Goal: Find specific page/section: Find specific page/section

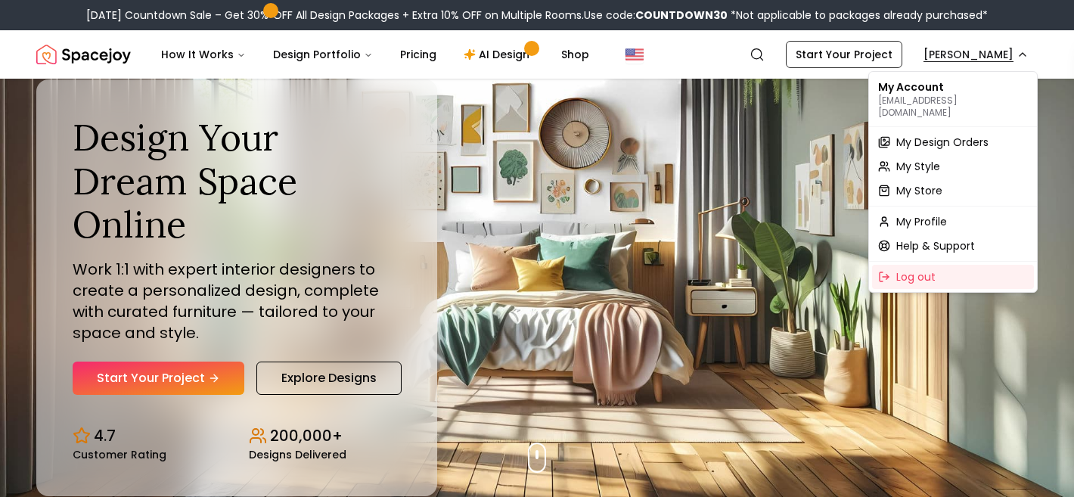
click at [933, 183] on span "My Store" at bounding box center [919, 190] width 46 height 15
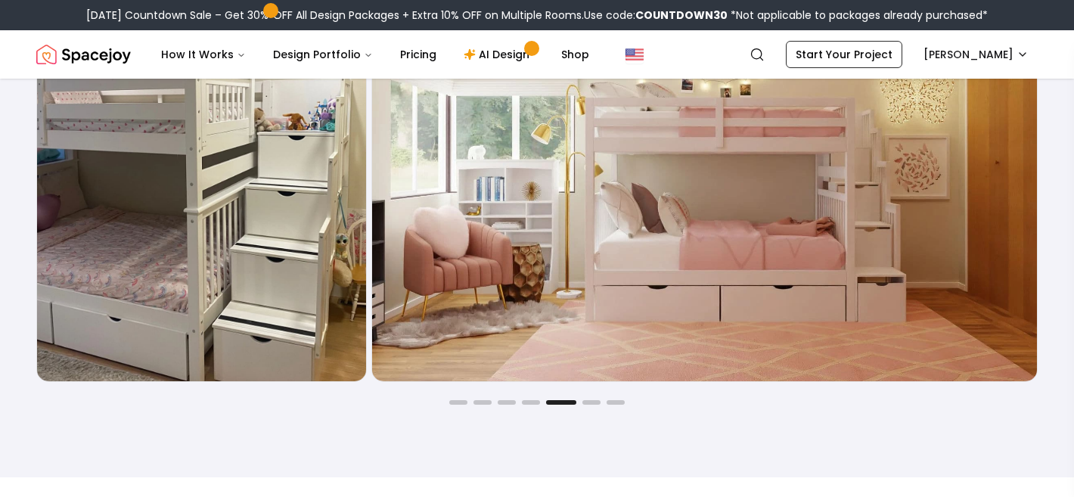
scroll to position [2501, 0]
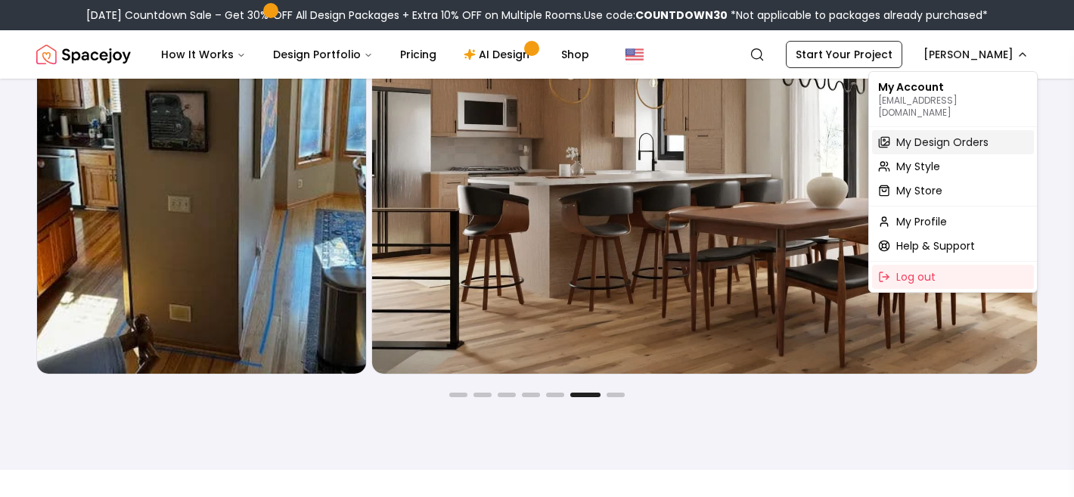
click at [974, 135] on span "My Design Orders" at bounding box center [942, 142] width 92 height 15
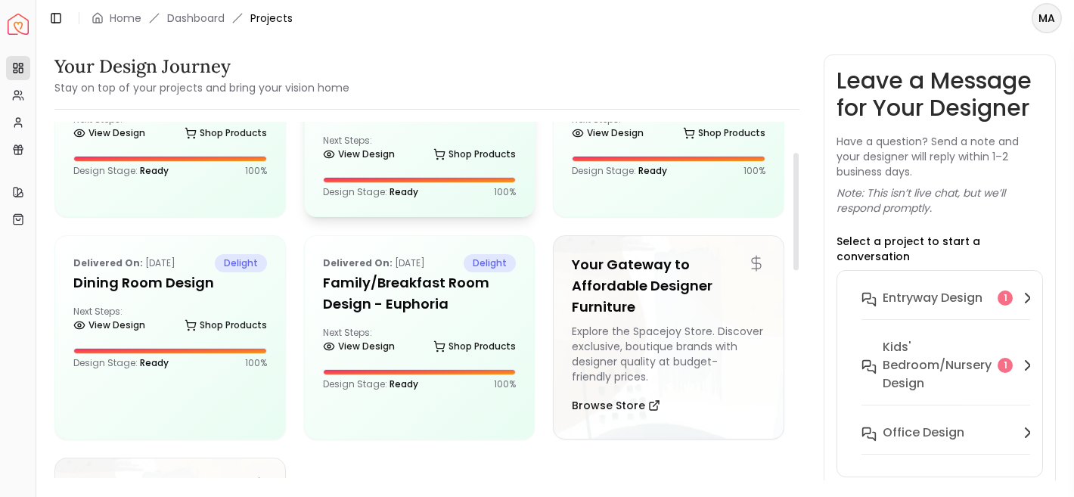
scroll to position [93, 0]
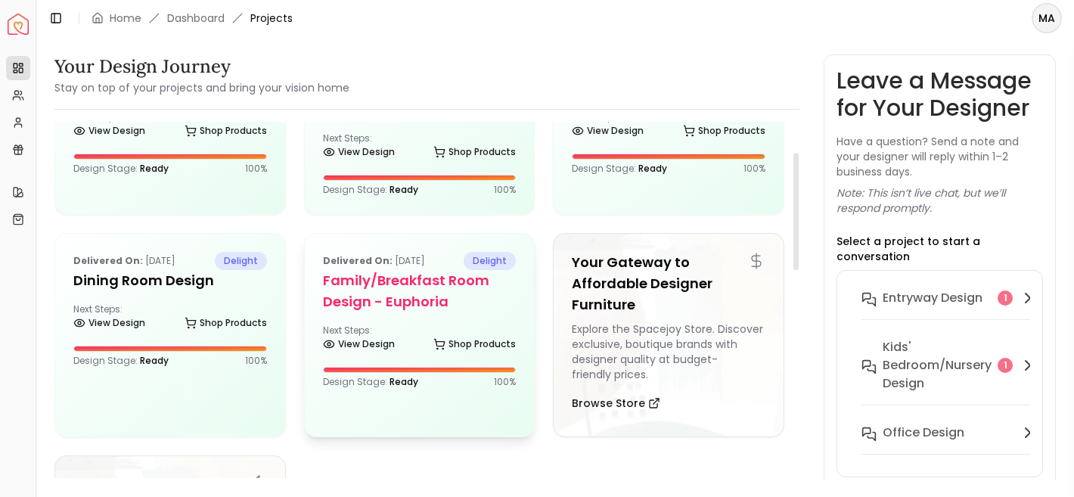
click at [401, 299] on h5 "Family/Breakfast Room Design - Euphoria" at bounding box center [420, 291] width 194 height 42
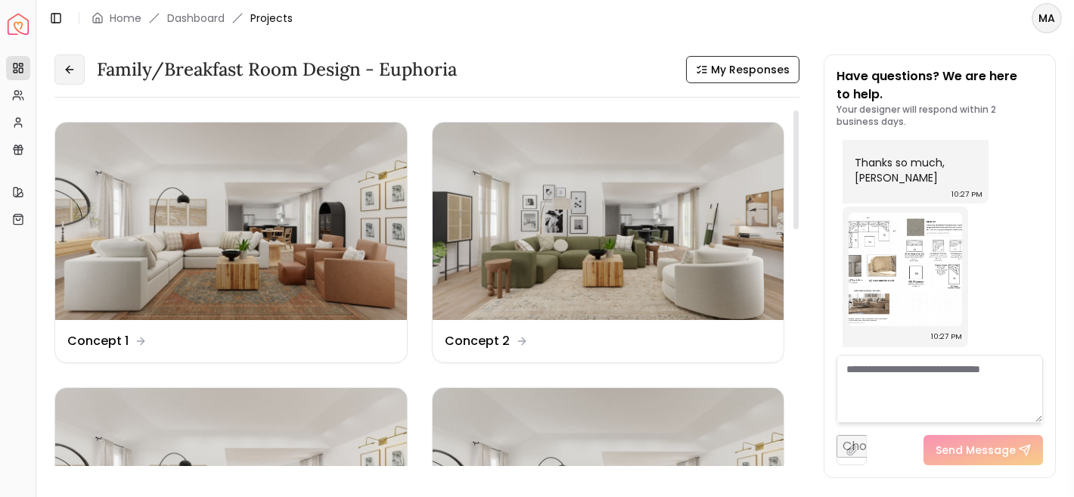
click at [78, 64] on button at bounding box center [69, 69] width 30 height 30
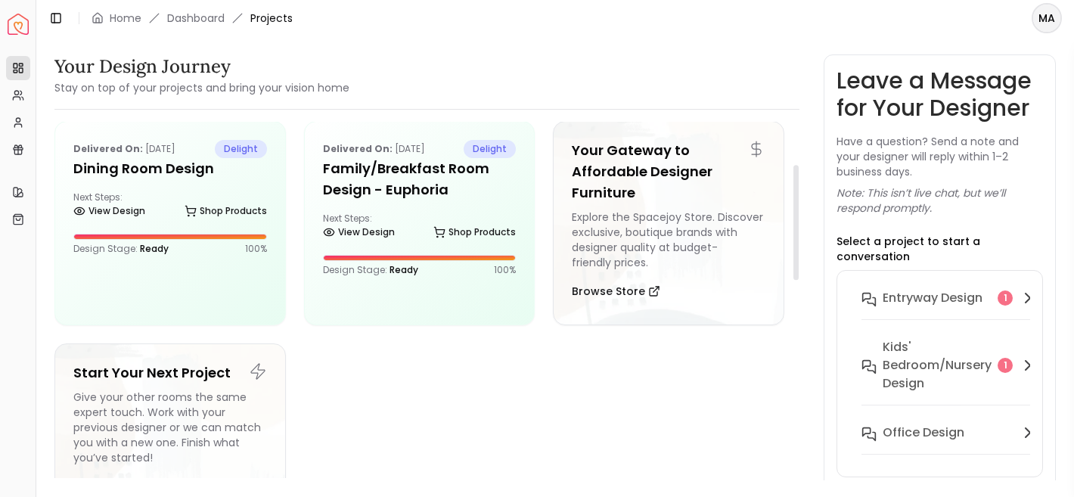
scroll to position [117, 0]
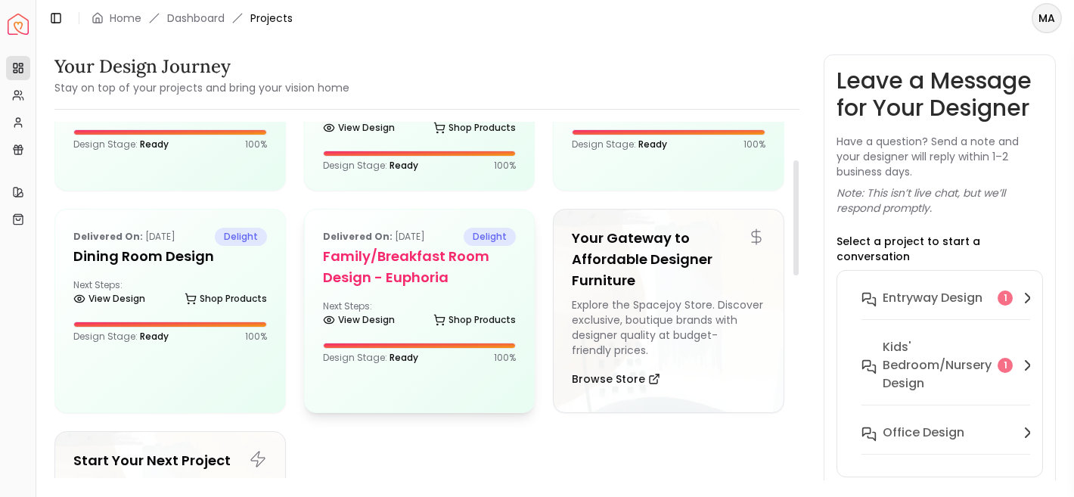
click at [399, 269] on h5 "Family/Breakfast Room Design - Euphoria" at bounding box center [420, 267] width 194 height 42
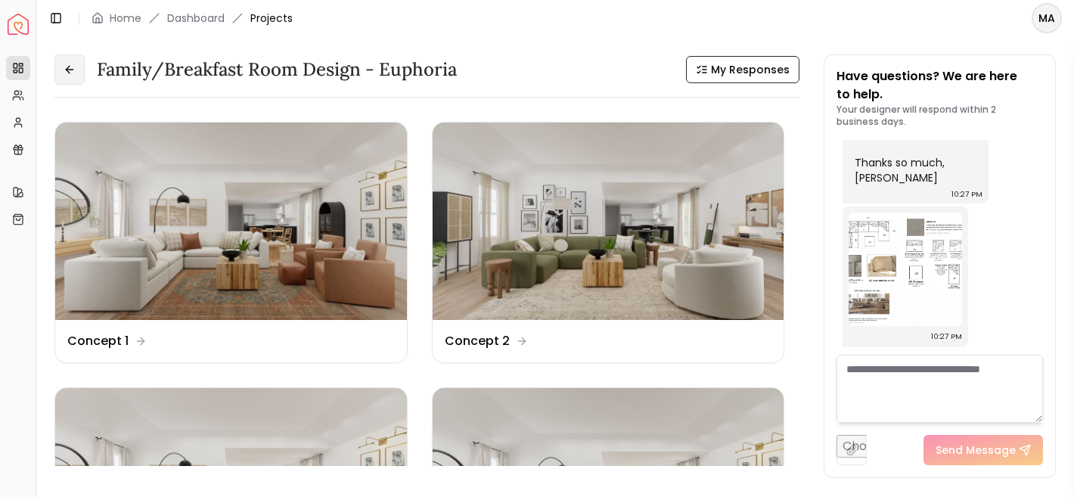
click at [77, 73] on button at bounding box center [69, 69] width 30 height 30
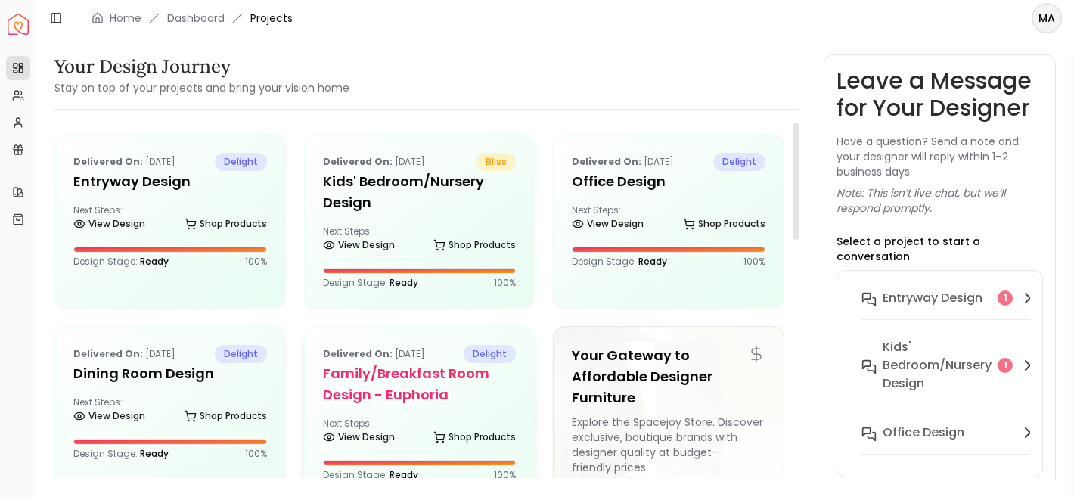
click at [417, 392] on h5 "Family/Breakfast Room Design - Euphoria" at bounding box center [420, 384] width 194 height 42
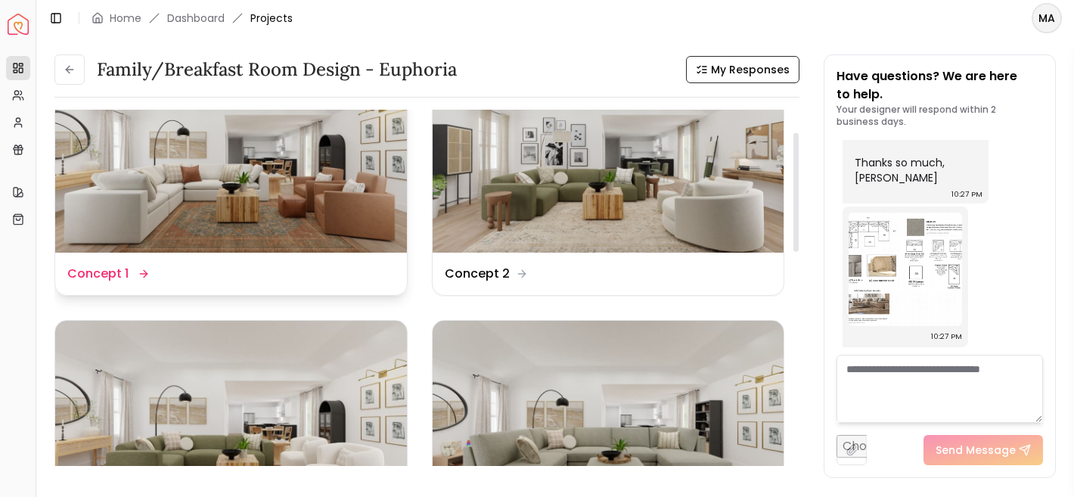
scroll to position [55, 0]
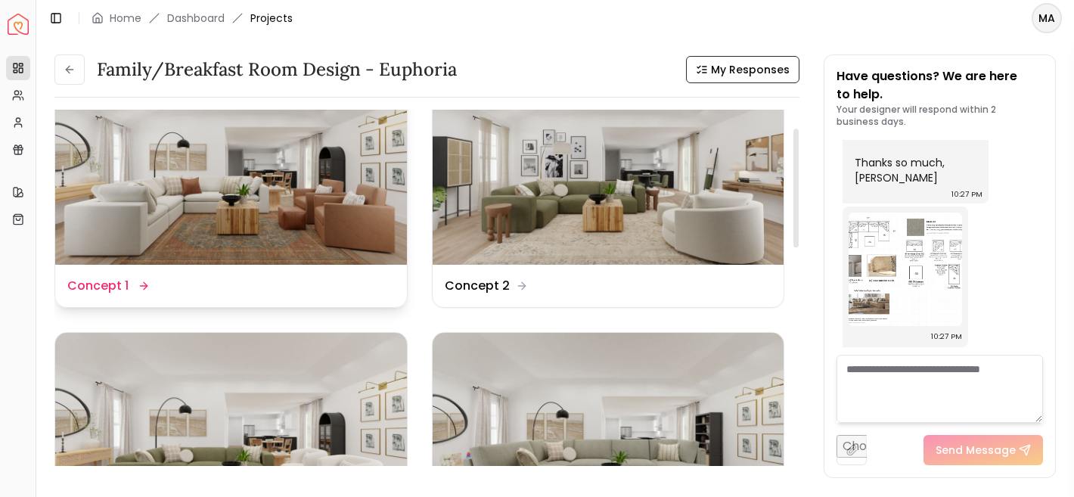
click at [331, 233] on img at bounding box center [231, 165] width 352 height 197
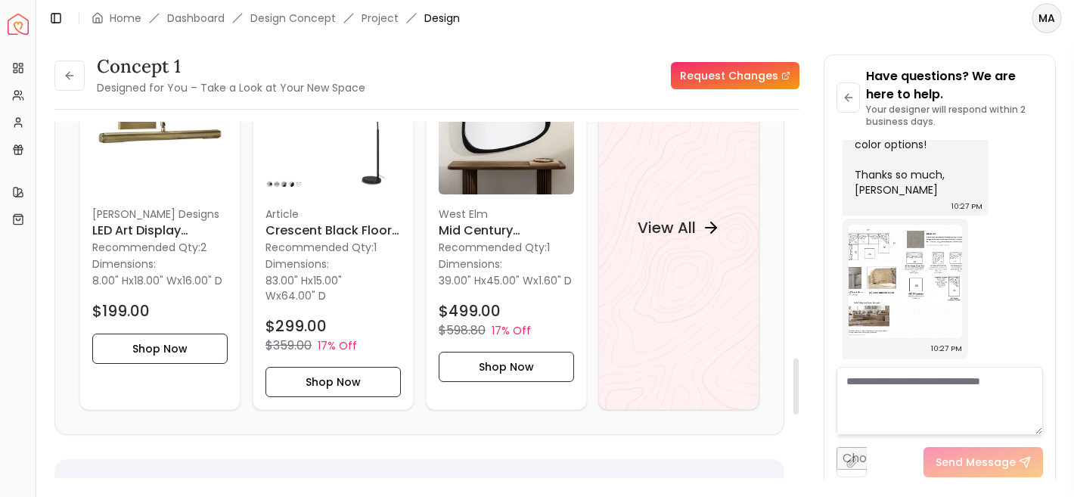
scroll to position [1497, 0]
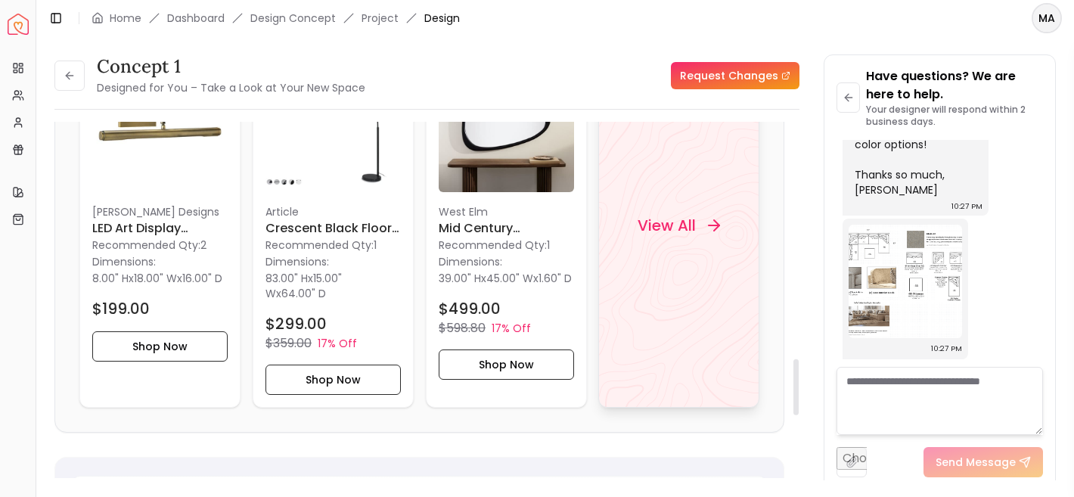
click at [670, 271] on div "View All" at bounding box center [678, 226] width 161 height 364
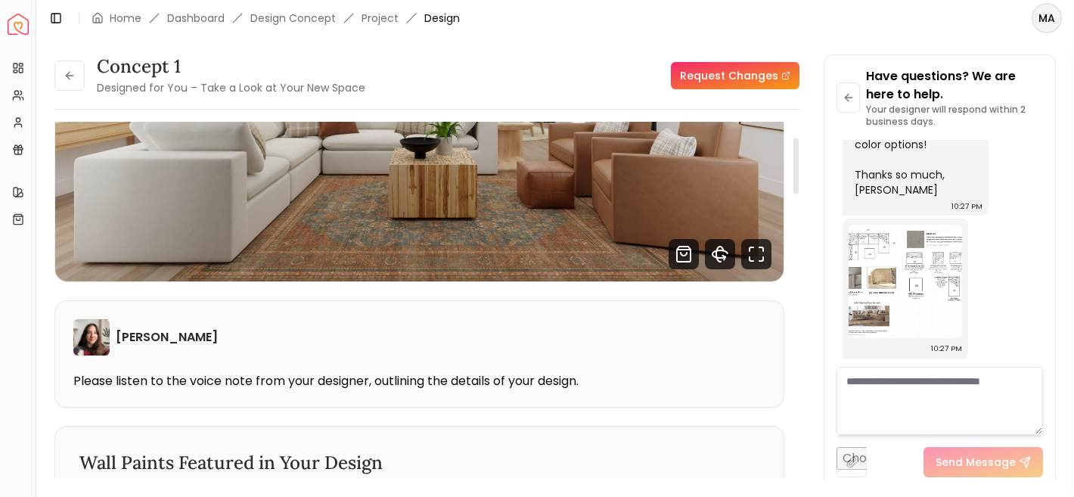
scroll to position [0, 0]
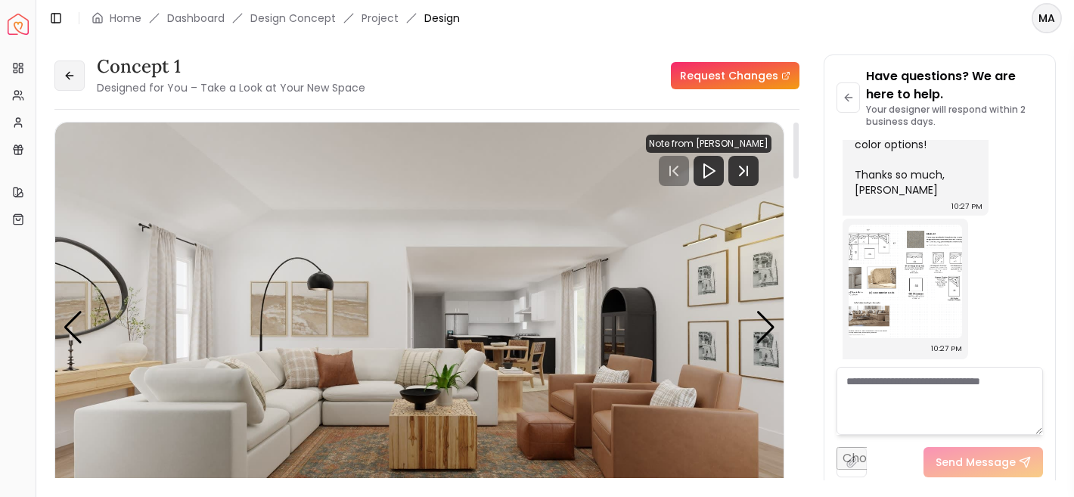
click at [67, 74] on icon at bounding box center [68, 75] width 4 height 7
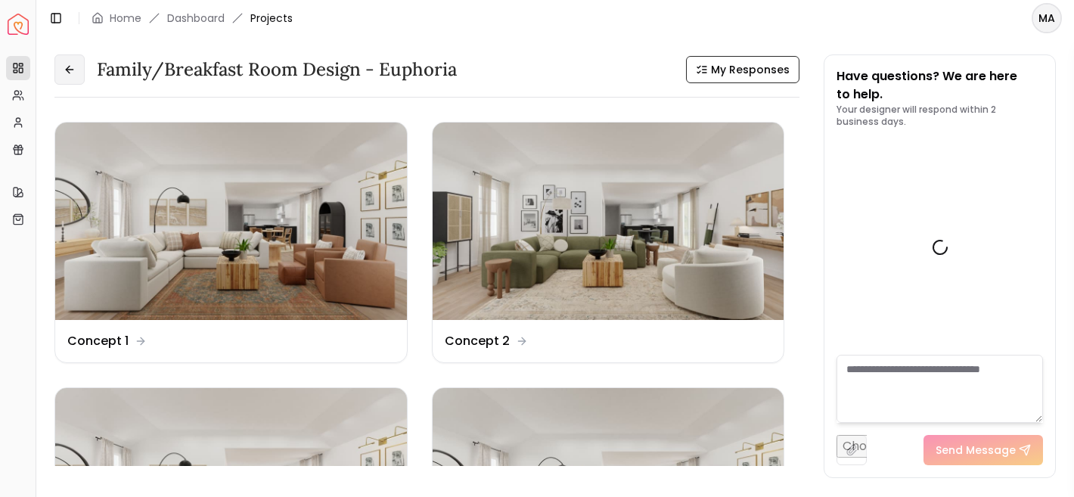
click at [67, 74] on icon at bounding box center [70, 70] width 12 height 12
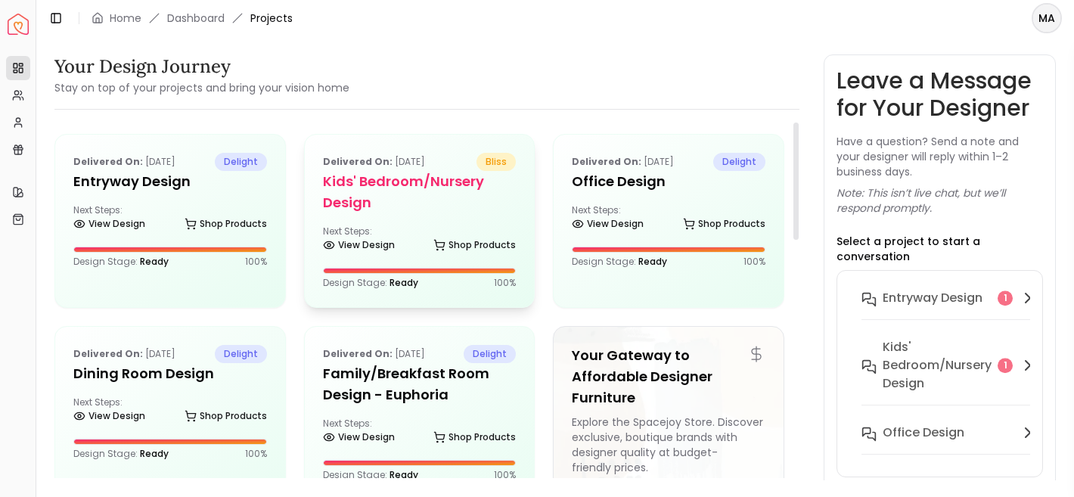
click at [380, 198] on h5 "Kids' Bedroom/Nursery design" at bounding box center [420, 192] width 194 height 42
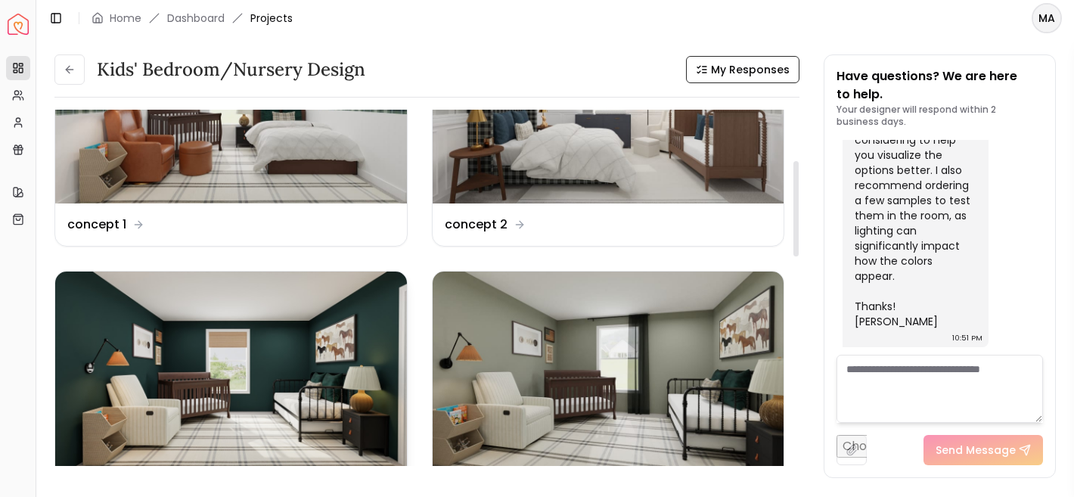
scroll to position [220, 0]
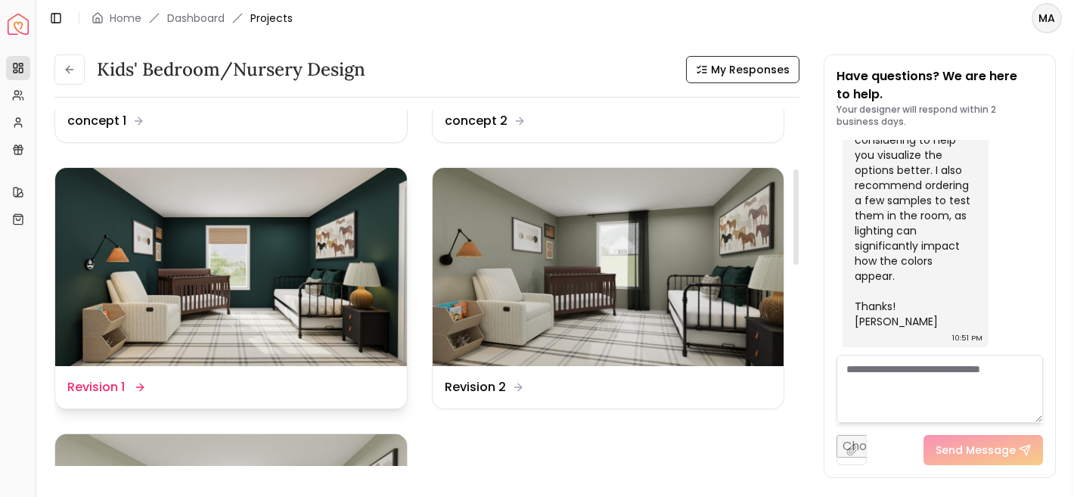
click at [330, 340] on img at bounding box center [231, 266] width 352 height 197
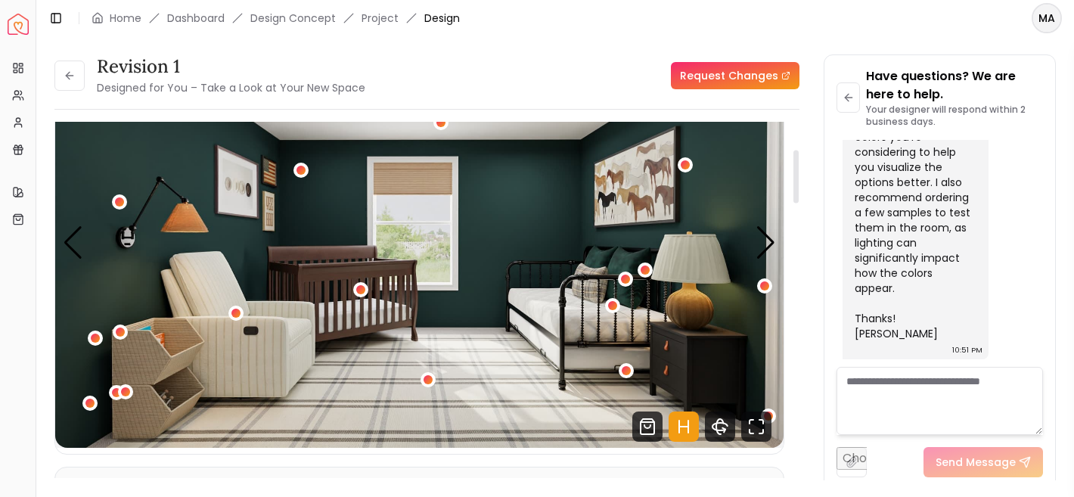
scroll to position [184, 0]
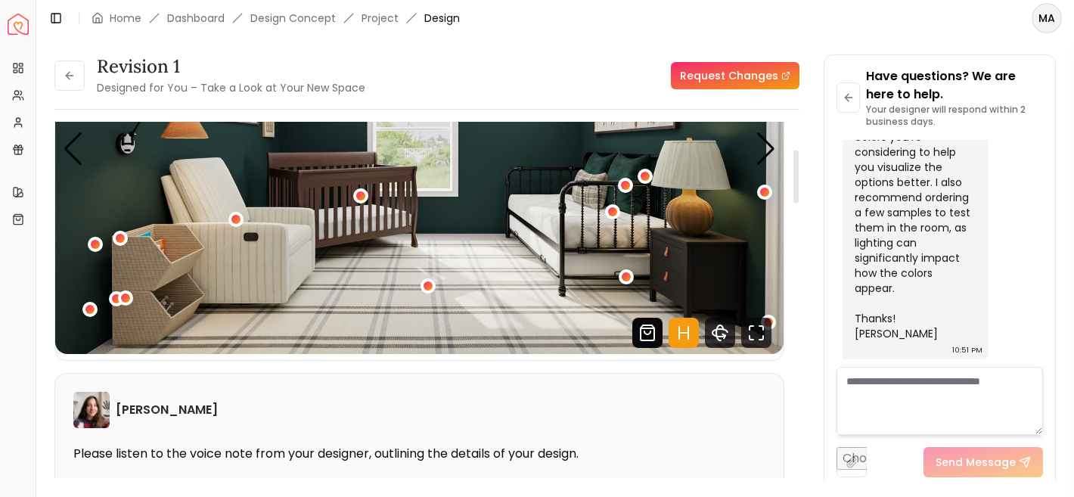
click at [643, 343] on icon "Shop Products from this design" at bounding box center [647, 333] width 30 height 30
click at [755, 337] on icon "Fullscreen" at bounding box center [756, 333] width 30 height 30
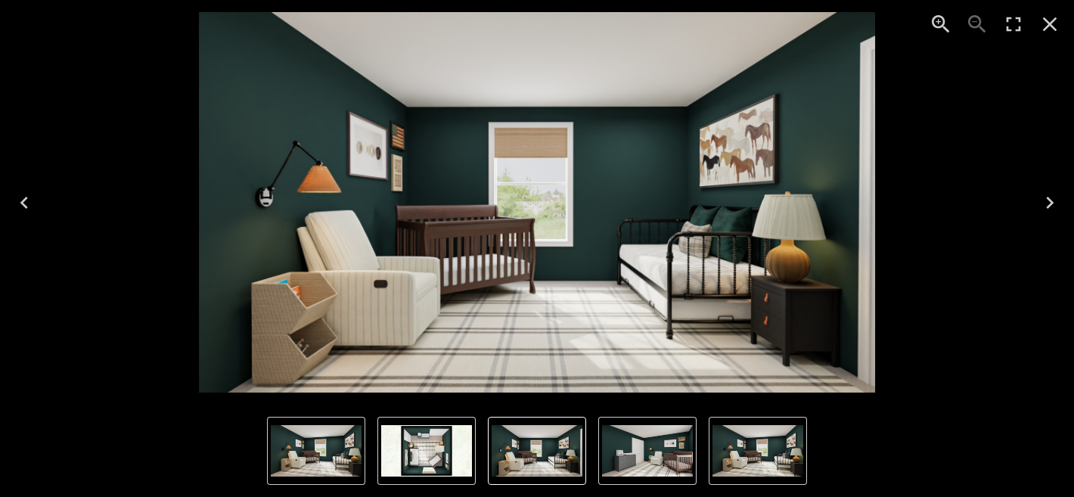
click at [144, 140] on div "1 of 4" at bounding box center [537, 202] width 1050 height 380
click at [1052, 27] on icon "Close" at bounding box center [1050, 24] width 14 height 14
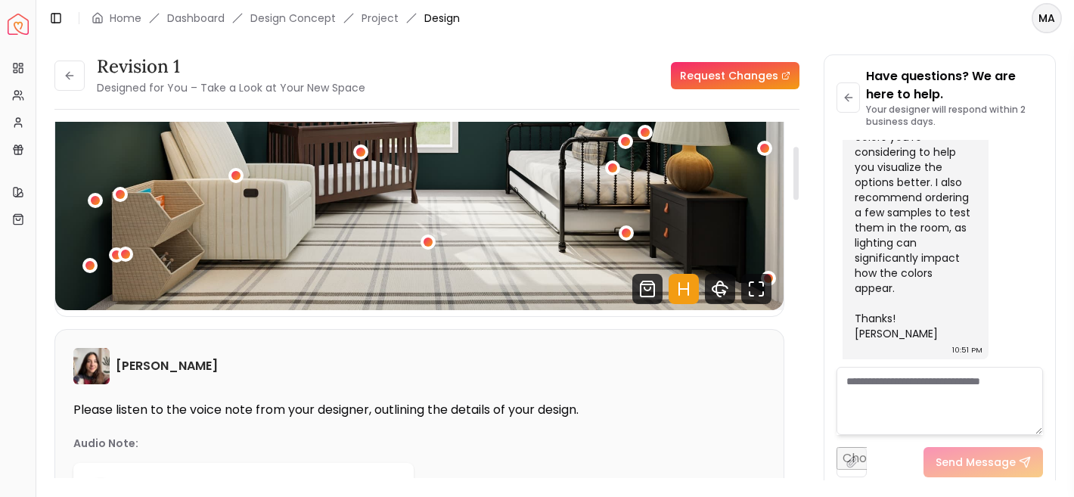
scroll to position [251, 0]
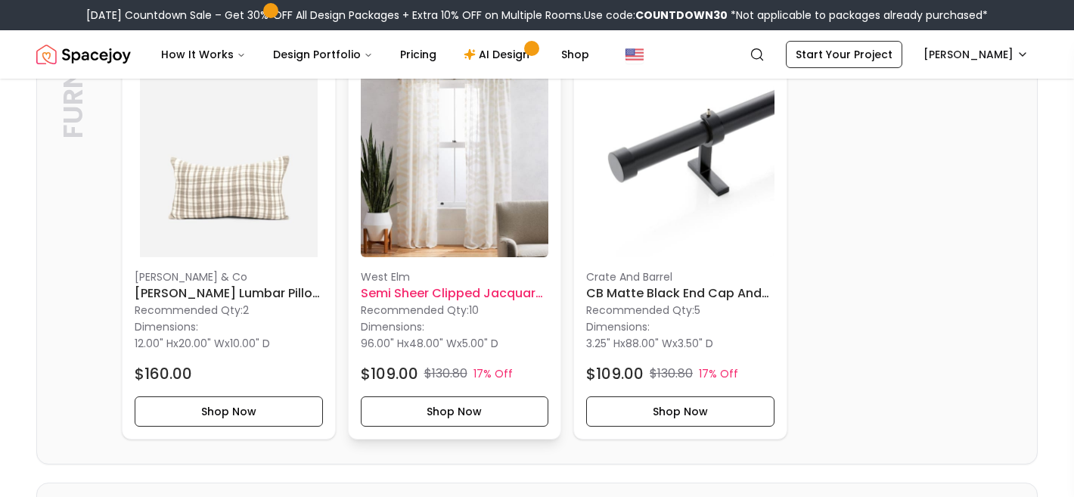
scroll to position [2041, 0]
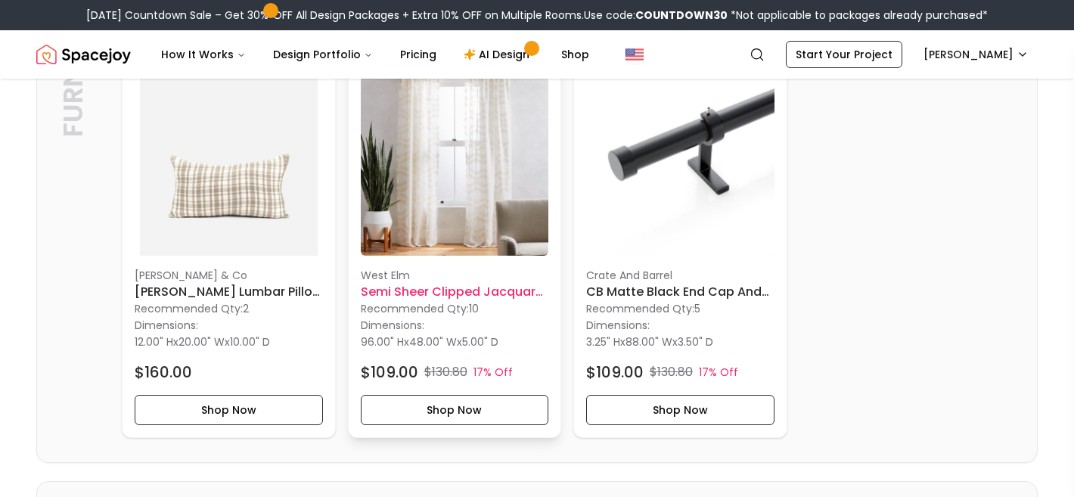
click at [495, 296] on h6 "Semi Sheer Clipped Jacquard Curtain 96"" at bounding box center [455, 292] width 188 height 18
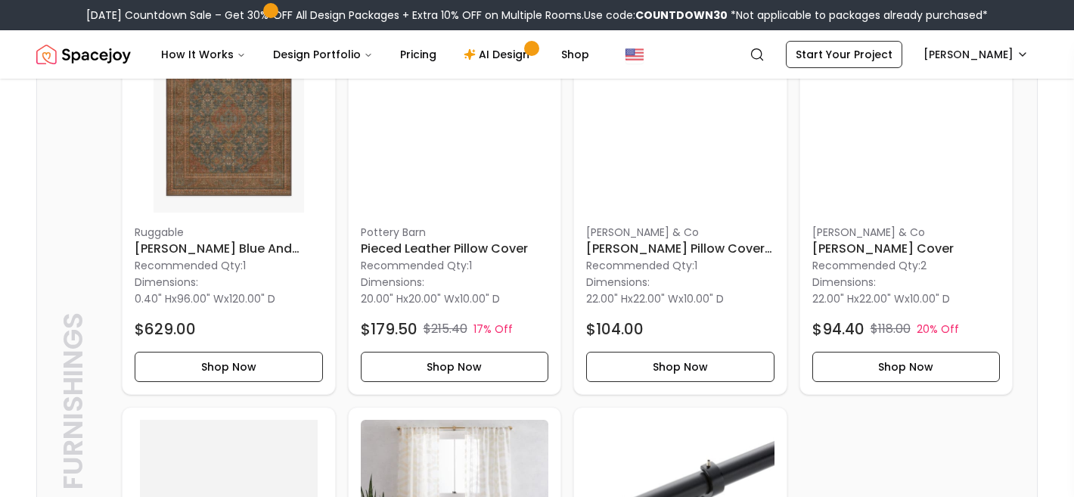
scroll to position [1700, 0]
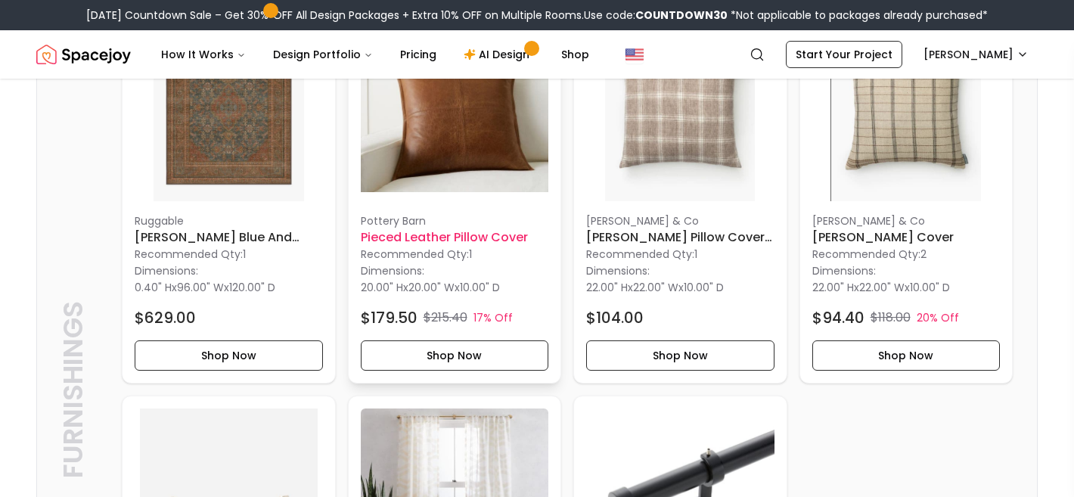
click at [504, 242] on h6 "Pieced Leather Pillow Cover" at bounding box center [455, 237] width 188 height 18
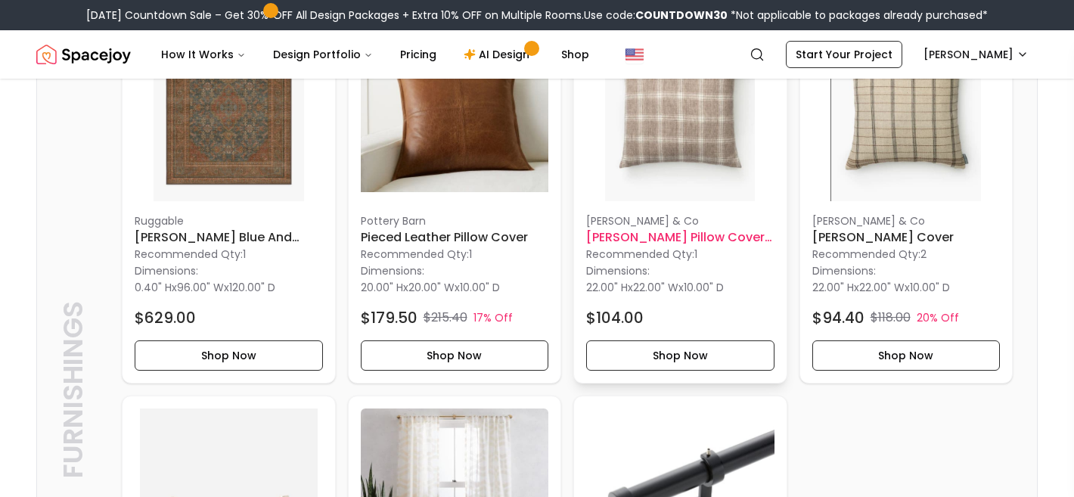
click at [696, 239] on h6 "Tannehill Pillow Cover 22x22" at bounding box center [680, 237] width 188 height 18
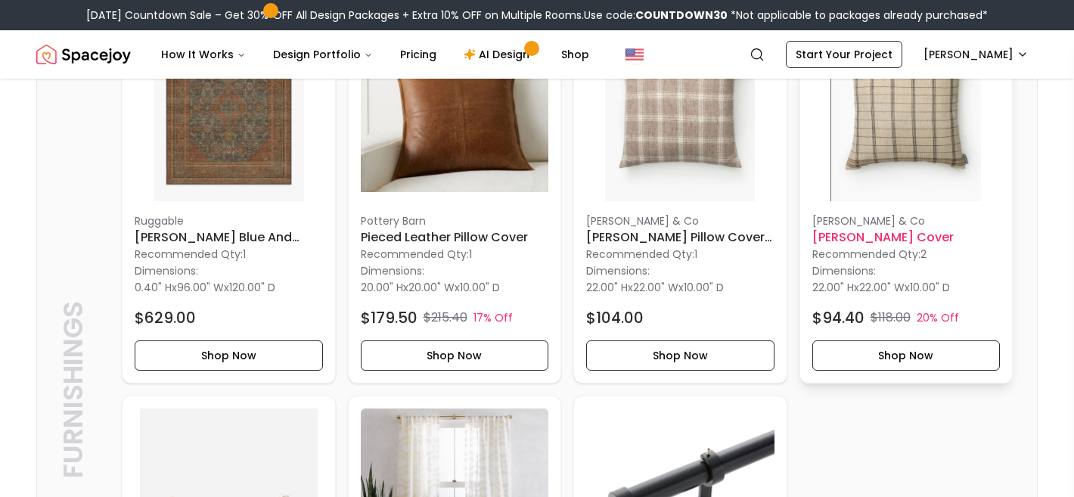
click at [897, 236] on h6 "Benedict Pillow Cover" at bounding box center [906, 237] width 188 height 18
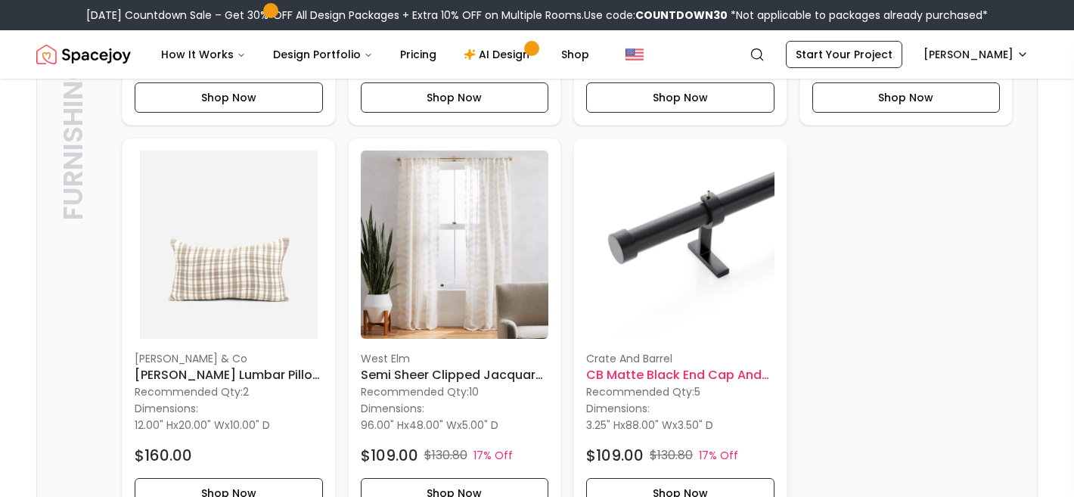
scroll to position [2012, 0]
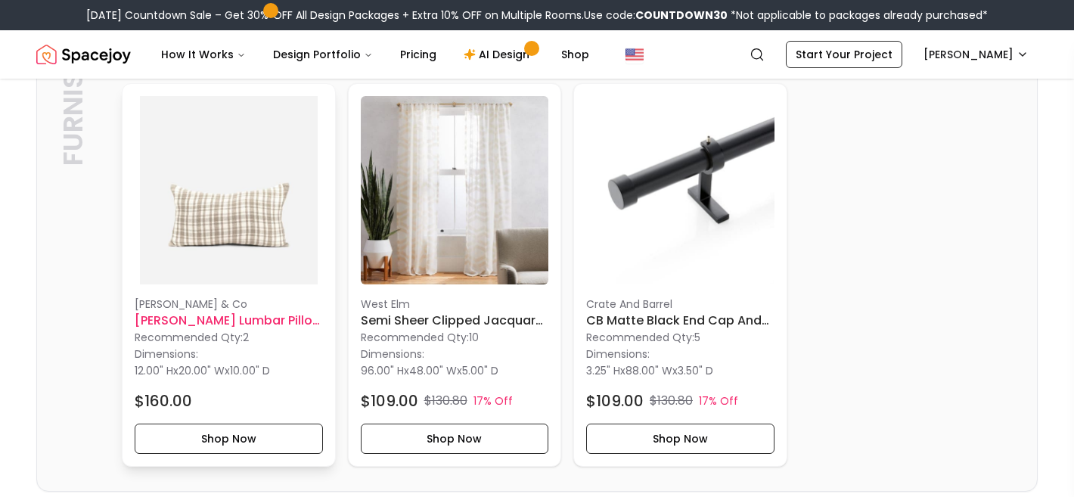
click at [230, 337] on p "Recommended Qty: 2" at bounding box center [229, 337] width 188 height 15
